Goal: Complete application form

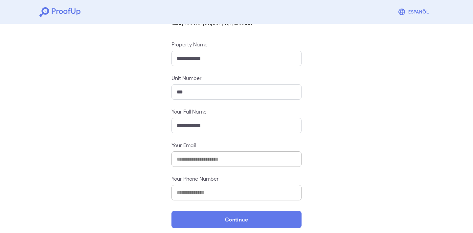
scroll to position [65, 0]
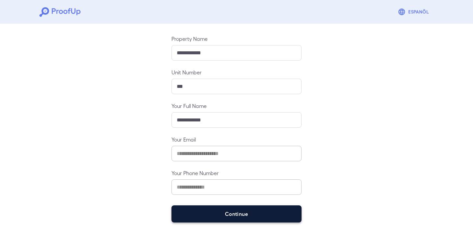
click at [233, 213] on button "Continue" at bounding box center [236, 213] width 130 height 17
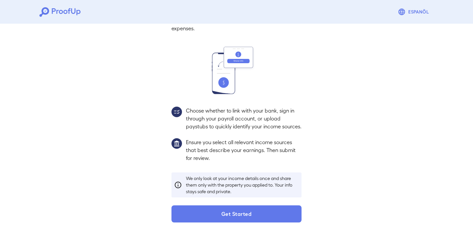
scroll to position [56, 0]
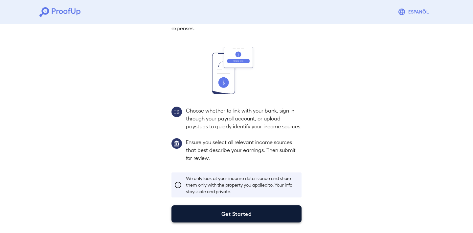
click at [233, 218] on button "Get Started" at bounding box center [236, 213] width 130 height 17
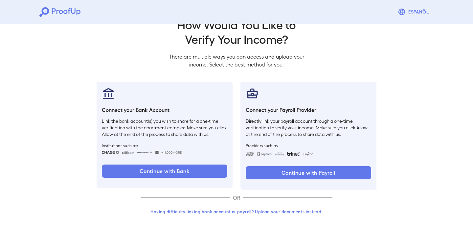
scroll to position [18, 0]
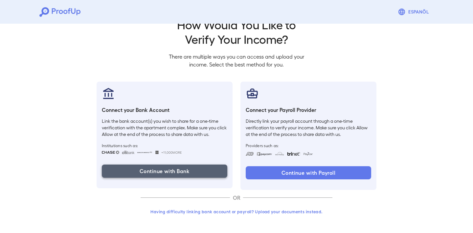
click at [148, 170] on button "Continue with Bank" at bounding box center [164, 170] width 125 height 13
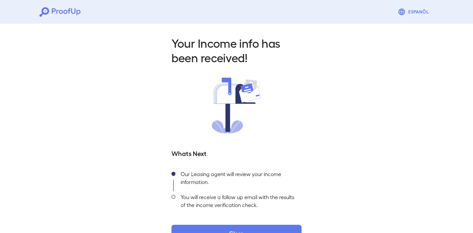
scroll to position [19, 0]
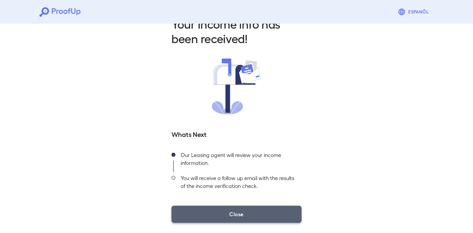
click at [236, 212] on button "Close" at bounding box center [236, 213] width 130 height 17
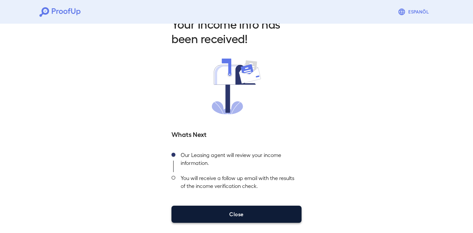
click at [233, 216] on button "Close" at bounding box center [236, 213] width 130 height 17
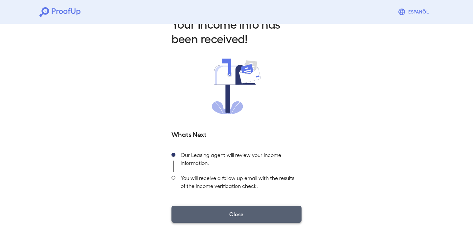
click at [233, 216] on button "Close" at bounding box center [236, 213] width 130 height 17
